Goal: Task Accomplishment & Management: Use online tool/utility

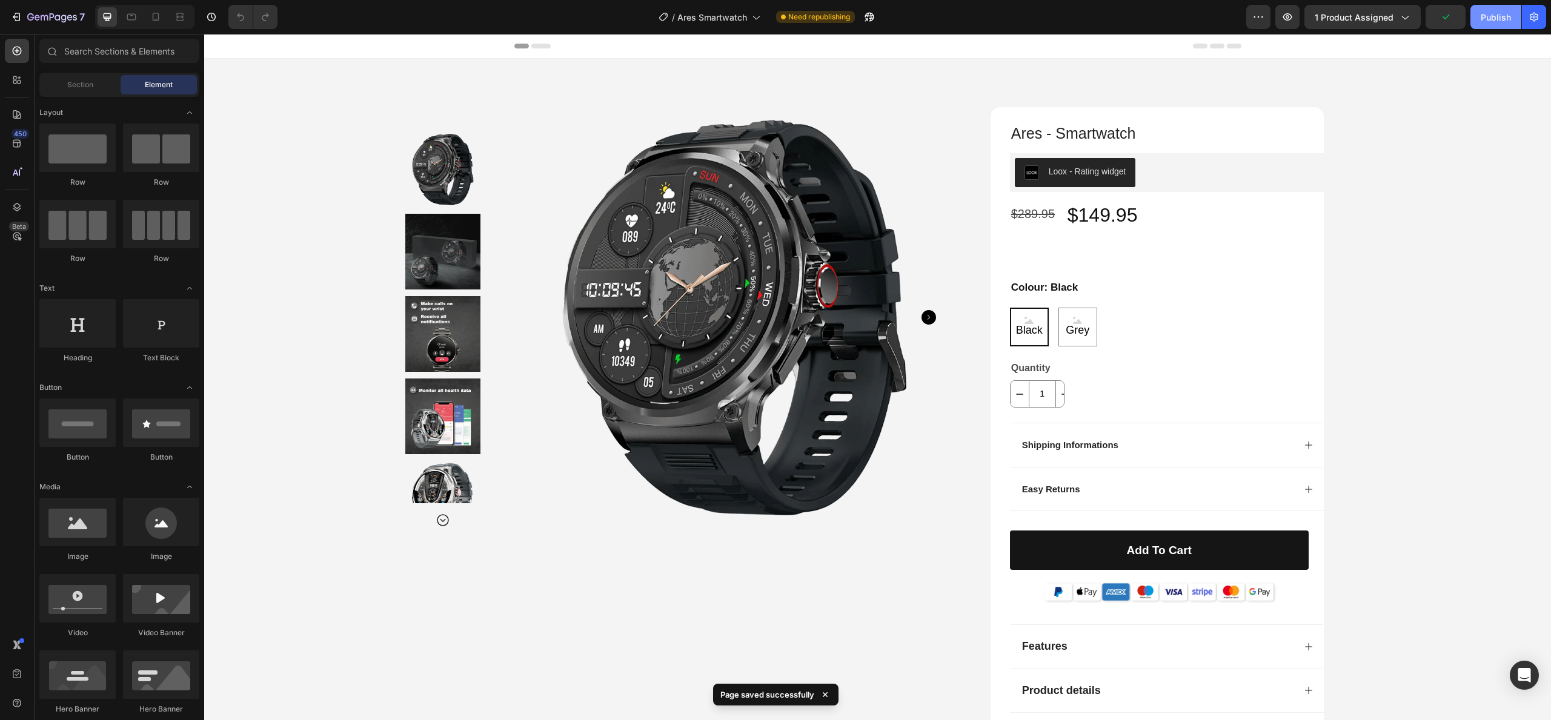
click at [1499, 24] on button "Publish" at bounding box center [1495, 17] width 51 height 24
click at [788, 691] on div "View live page" at bounding box center [798, 692] width 69 height 17
click at [24, 22] on div "7" at bounding box center [47, 17] width 75 height 15
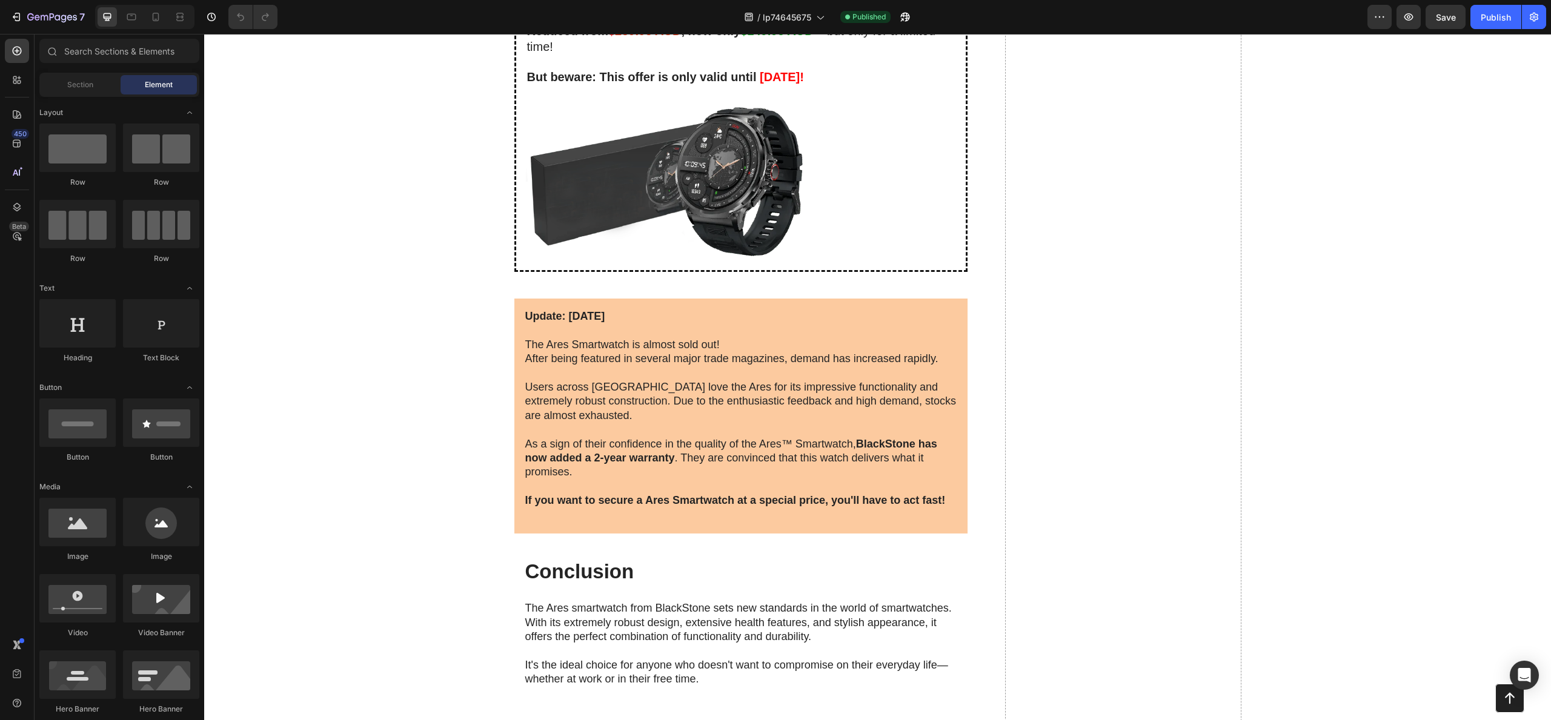
scroll to position [5176, 0]
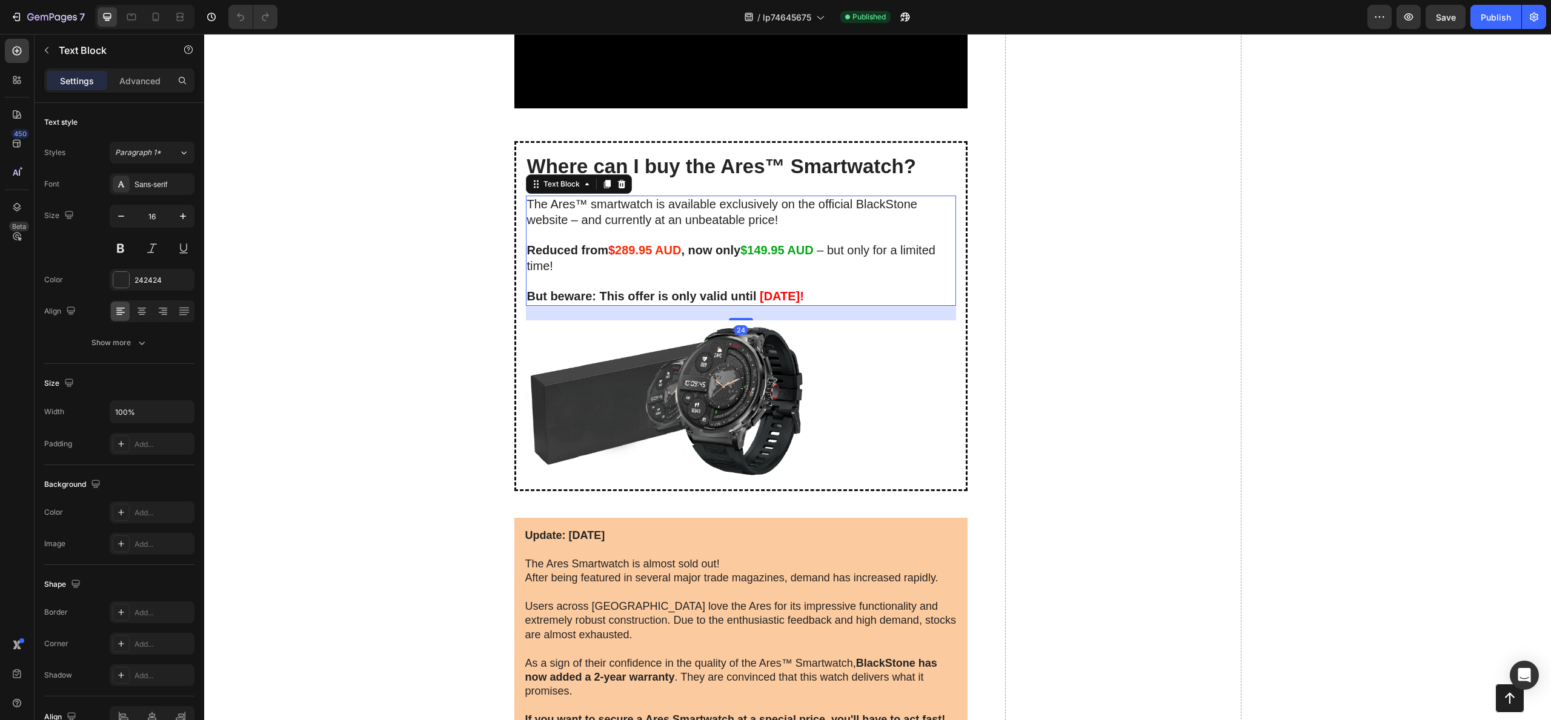
click at [804, 298] on strong "August 22, 2025!" at bounding box center [782, 296] width 44 height 13
click at [804, 299] on strong "August 22, 2025!" at bounding box center [782, 296] width 44 height 13
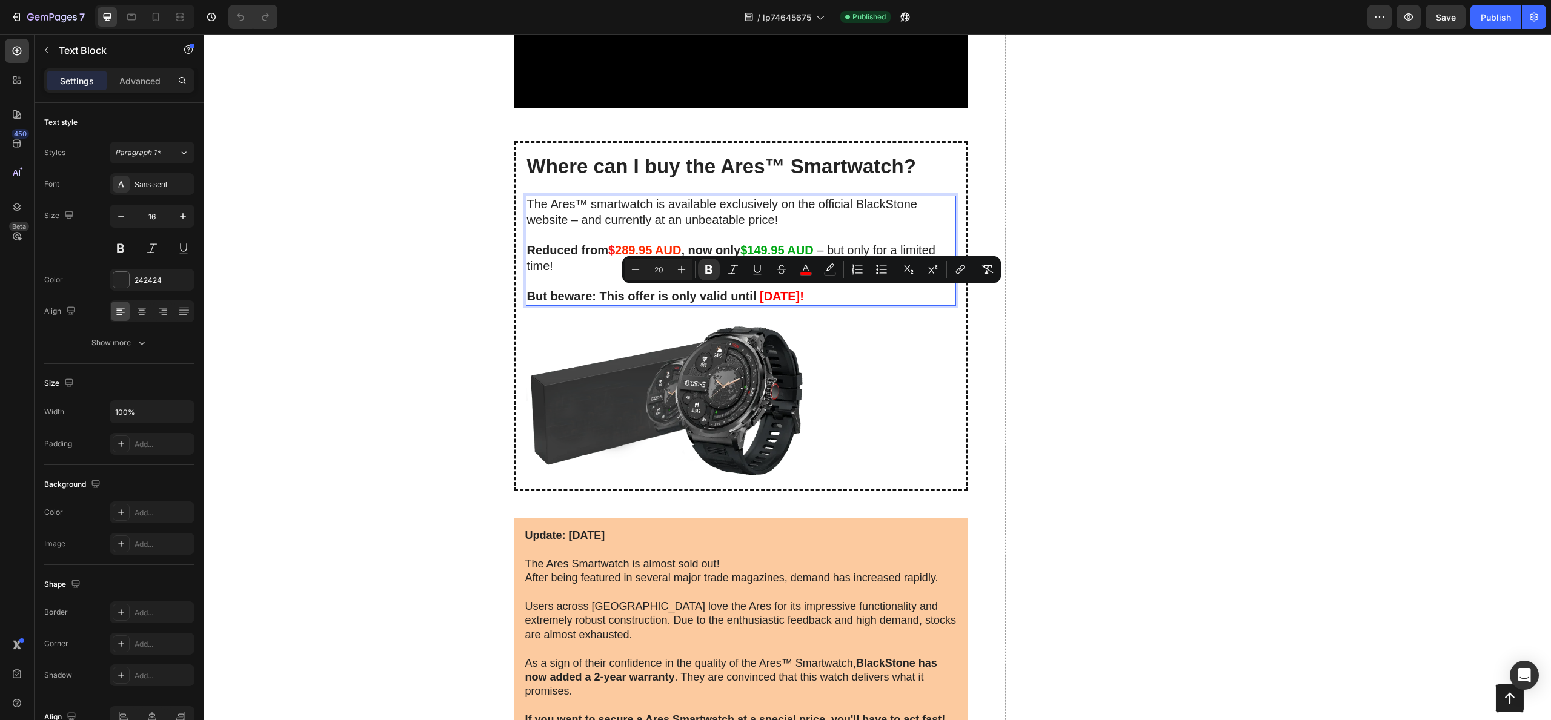
drag, startPoint x: 815, startPoint y: 297, endPoint x: 808, endPoint y: 298, distance: 7.3
click at [804, 298] on strong "August 22, 2025!" at bounding box center [782, 296] width 44 height 13
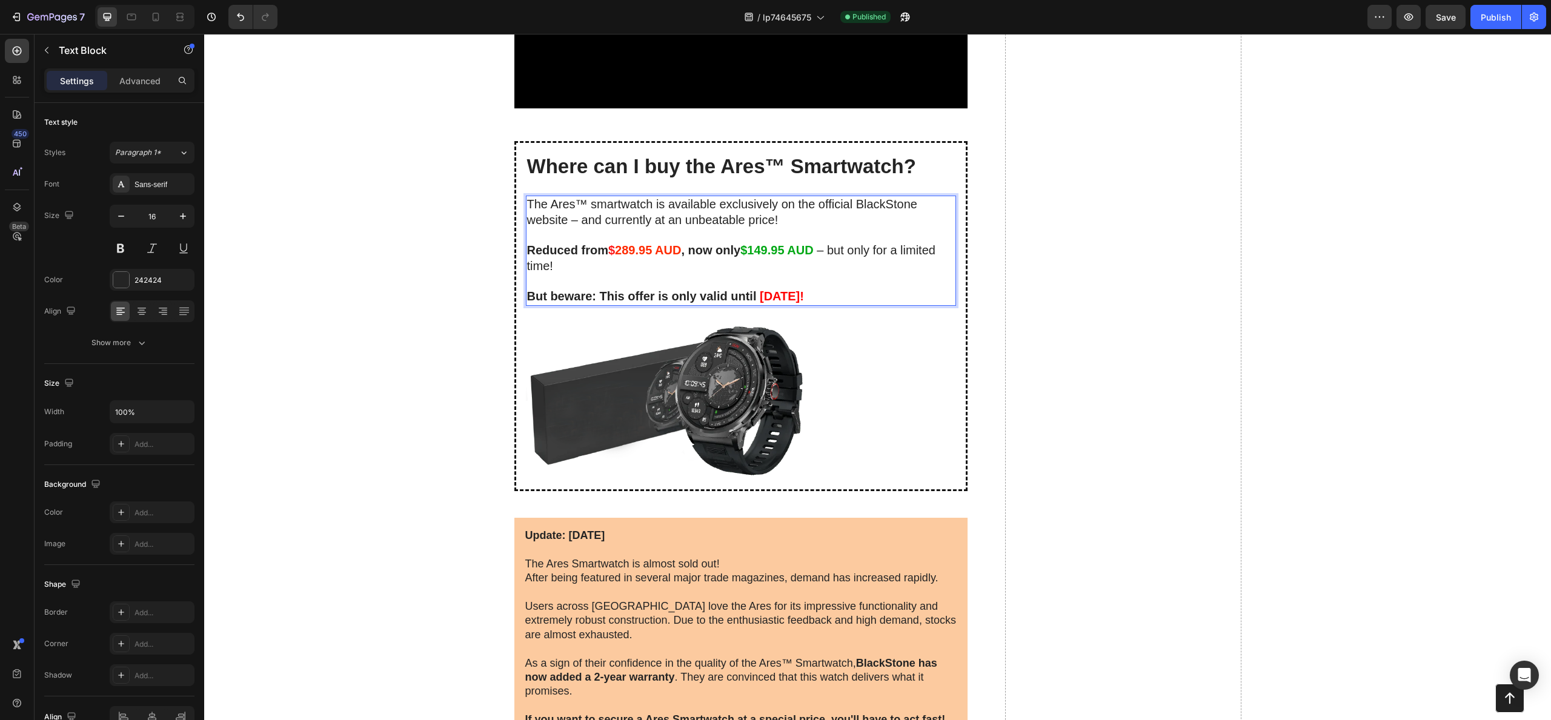
scroll to position [5232, 0]
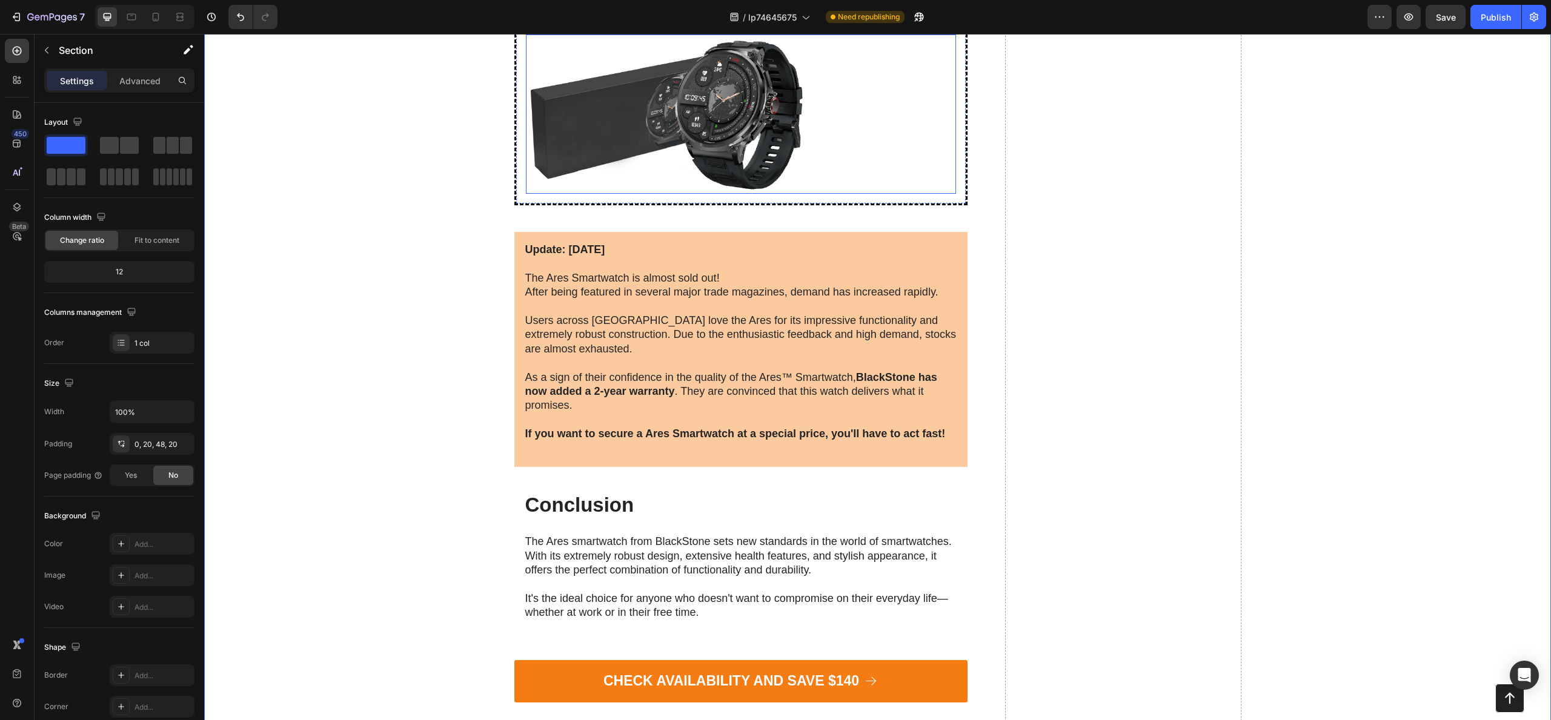
scroll to position [5698, 0]
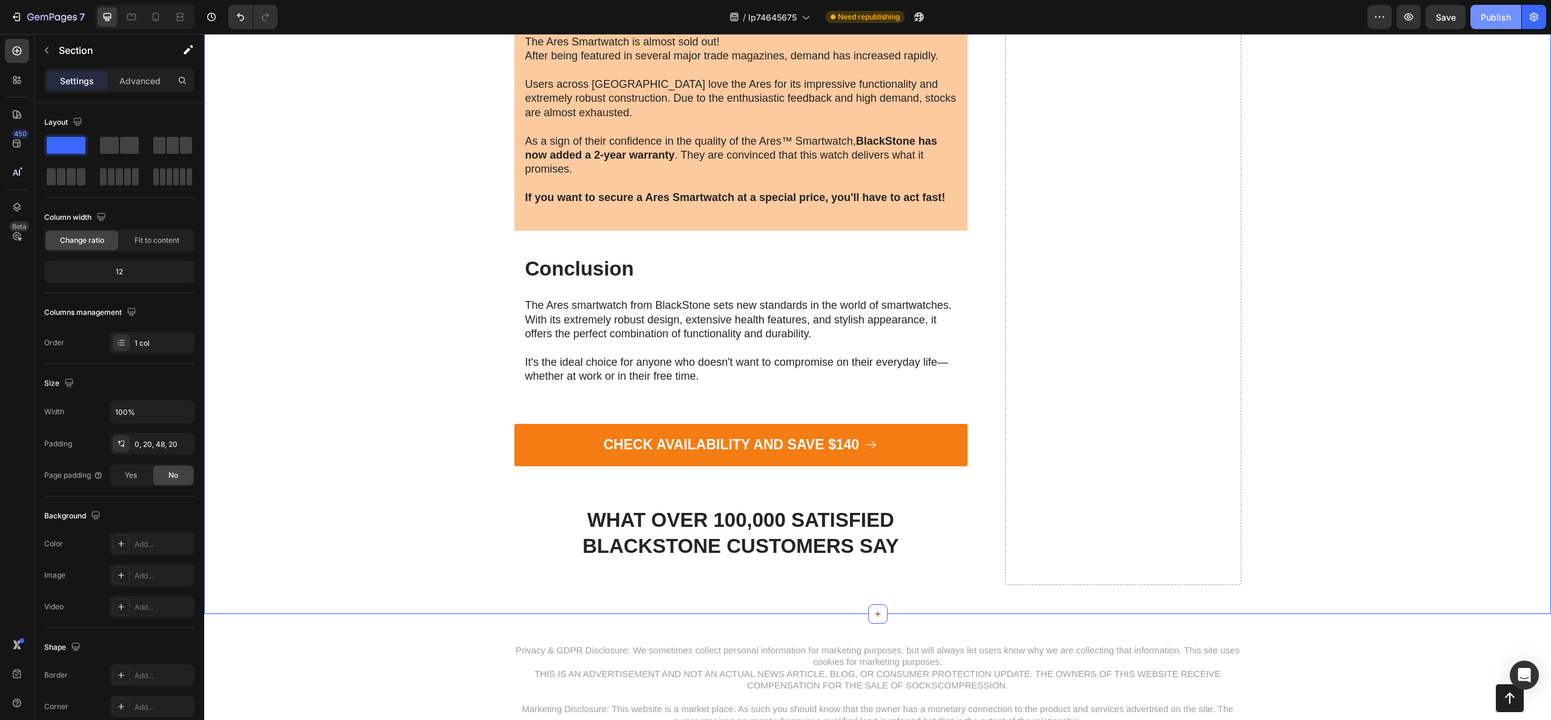
click at [1495, 21] on div "Publish" at bounding box center [1496, 17] width 30 height 13
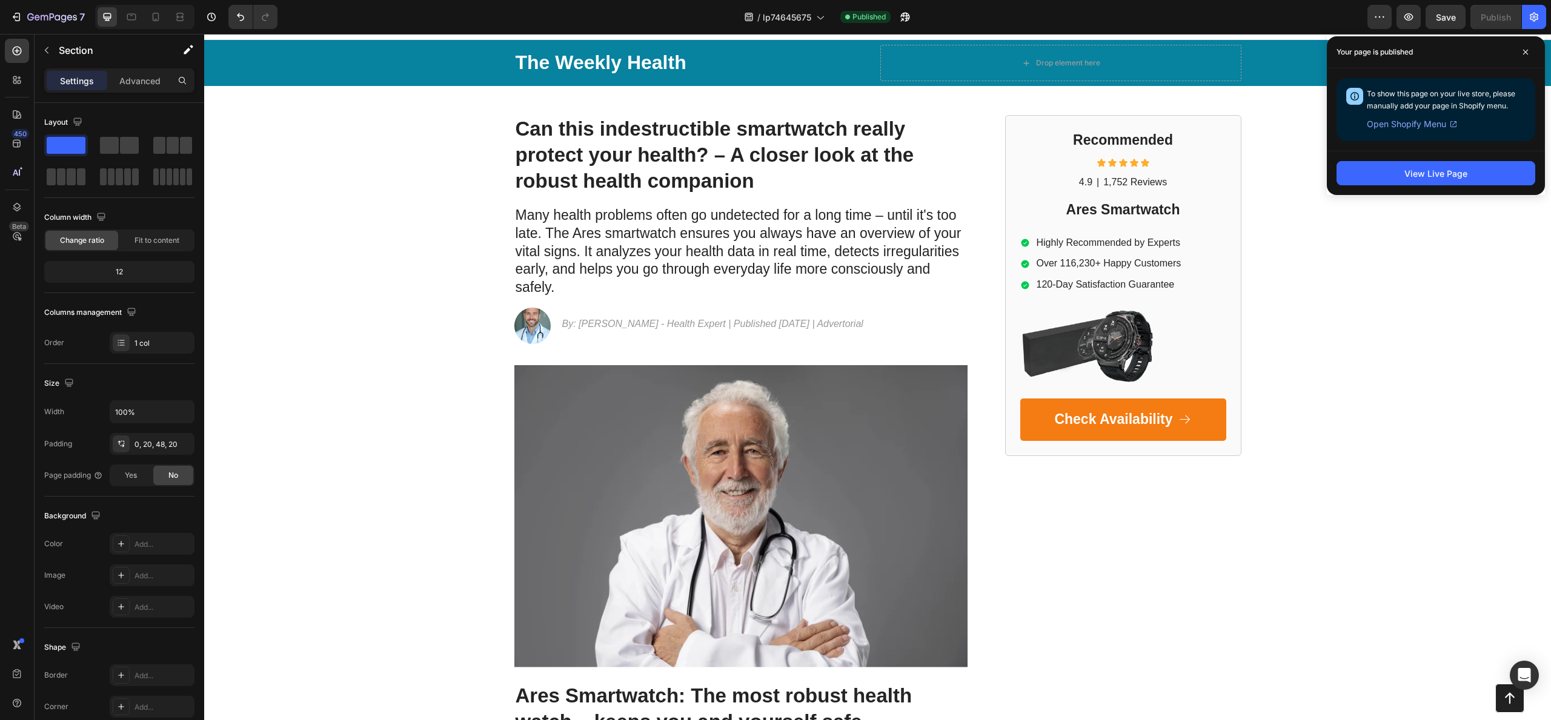
scroll to position [0, 0]
